Goal: Find specific page/section: Find specific page/section

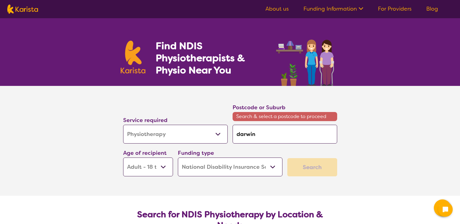
select select "Physiotherapy"
select select "AD"
select select "NDIS"
select select "Physiotherapy"
select select "AD"
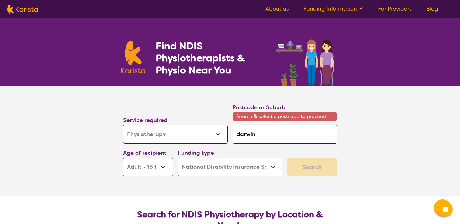
select select "NDIS"
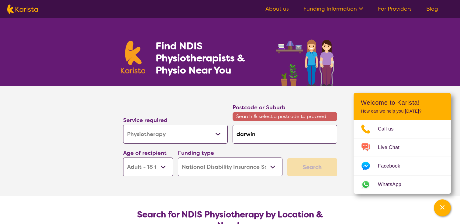
select select "Physiotherapy"
select select "AD"
select select "NDIS"
select select "Physiotherapy"
select select "AD"
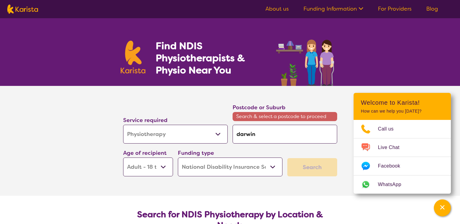
select select "NDIS"
